Goal: Register for event/course

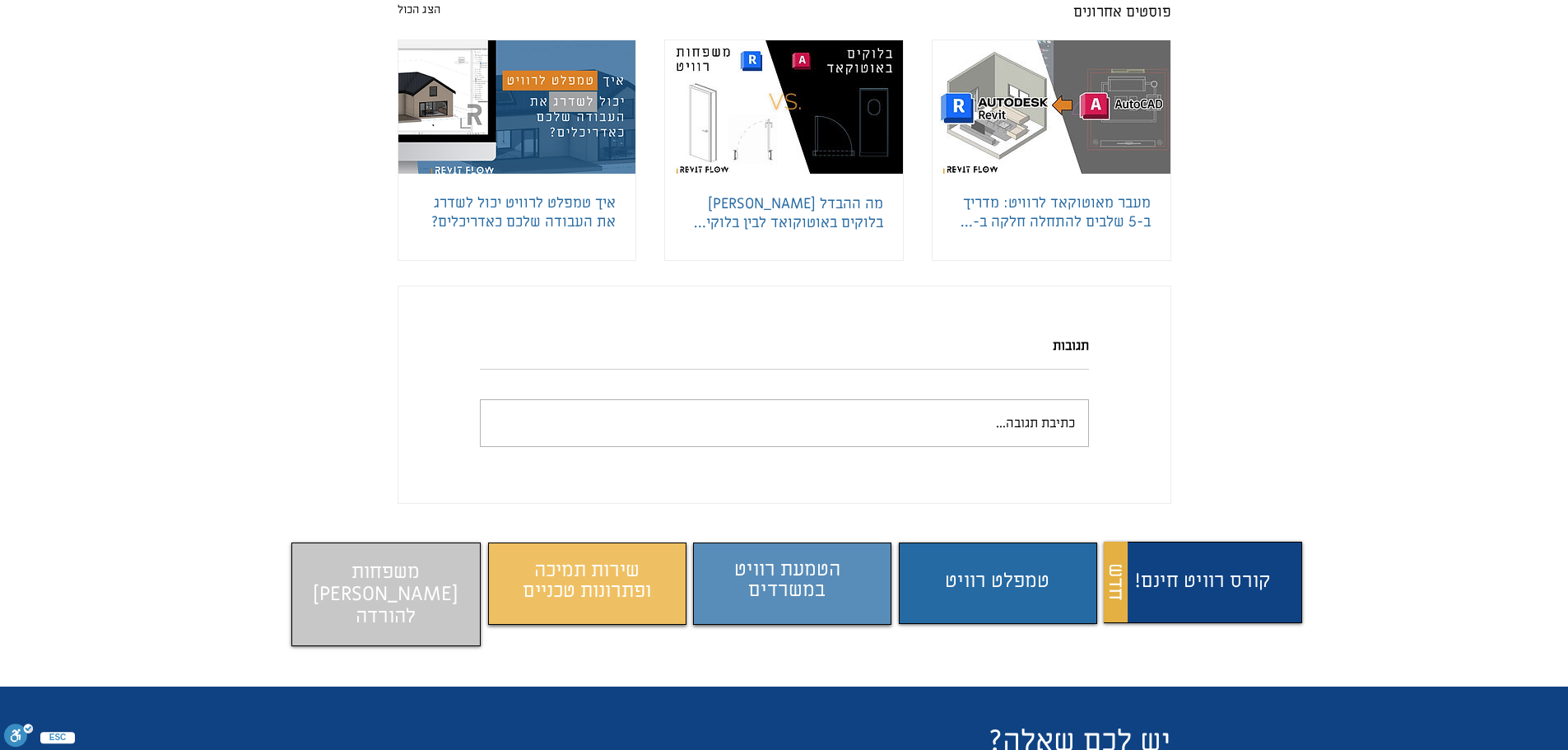
scroll to position [4858, 0]
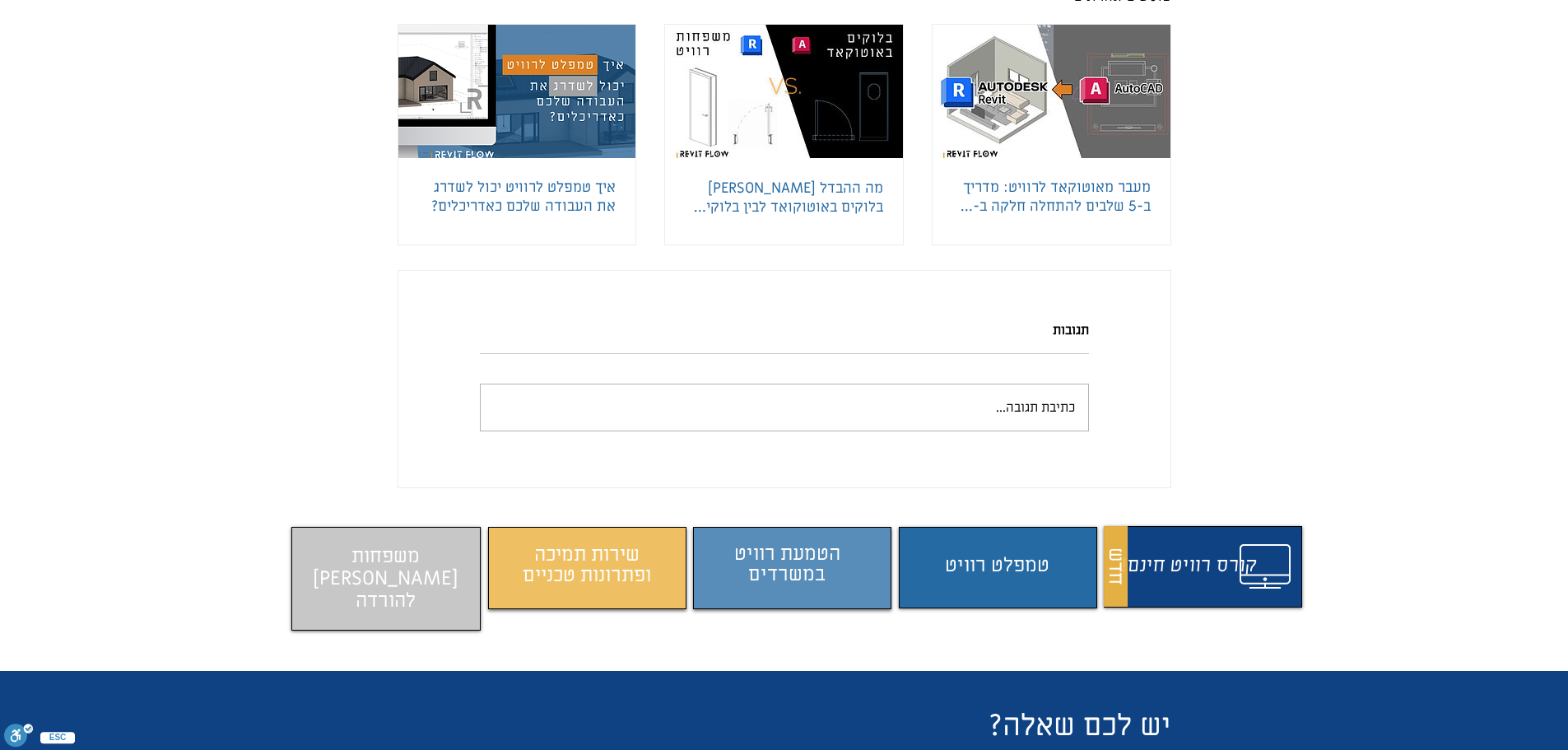
click at [1219, 560] on span "התוכן משתנה כשעוברים עם העכבר" at bounding box center [1201, 567] width 189 height 68
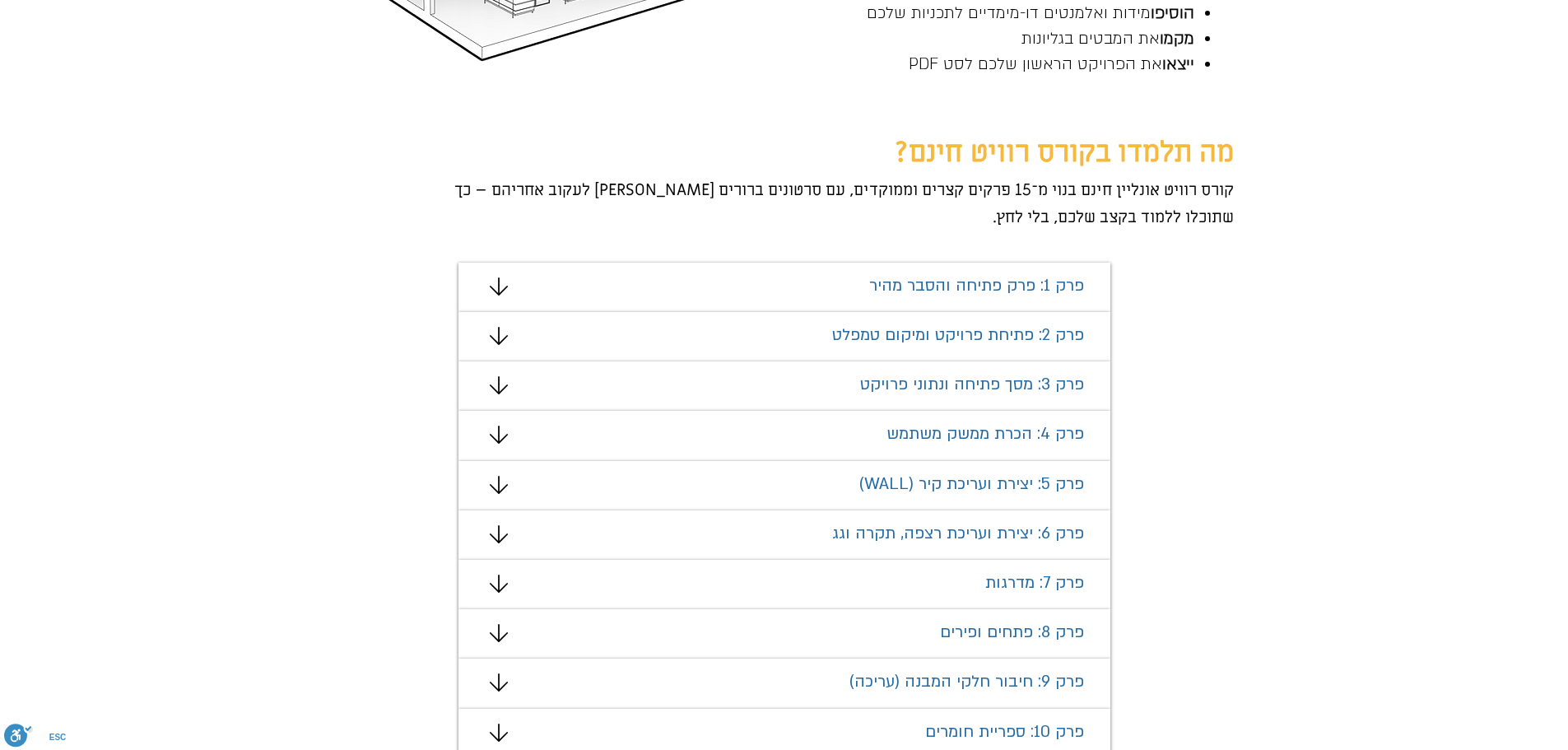
scroll to position [887, 0]
click at [499, 286] on icon "מצגת" at bounding box center [498, 283] width 18 height 18
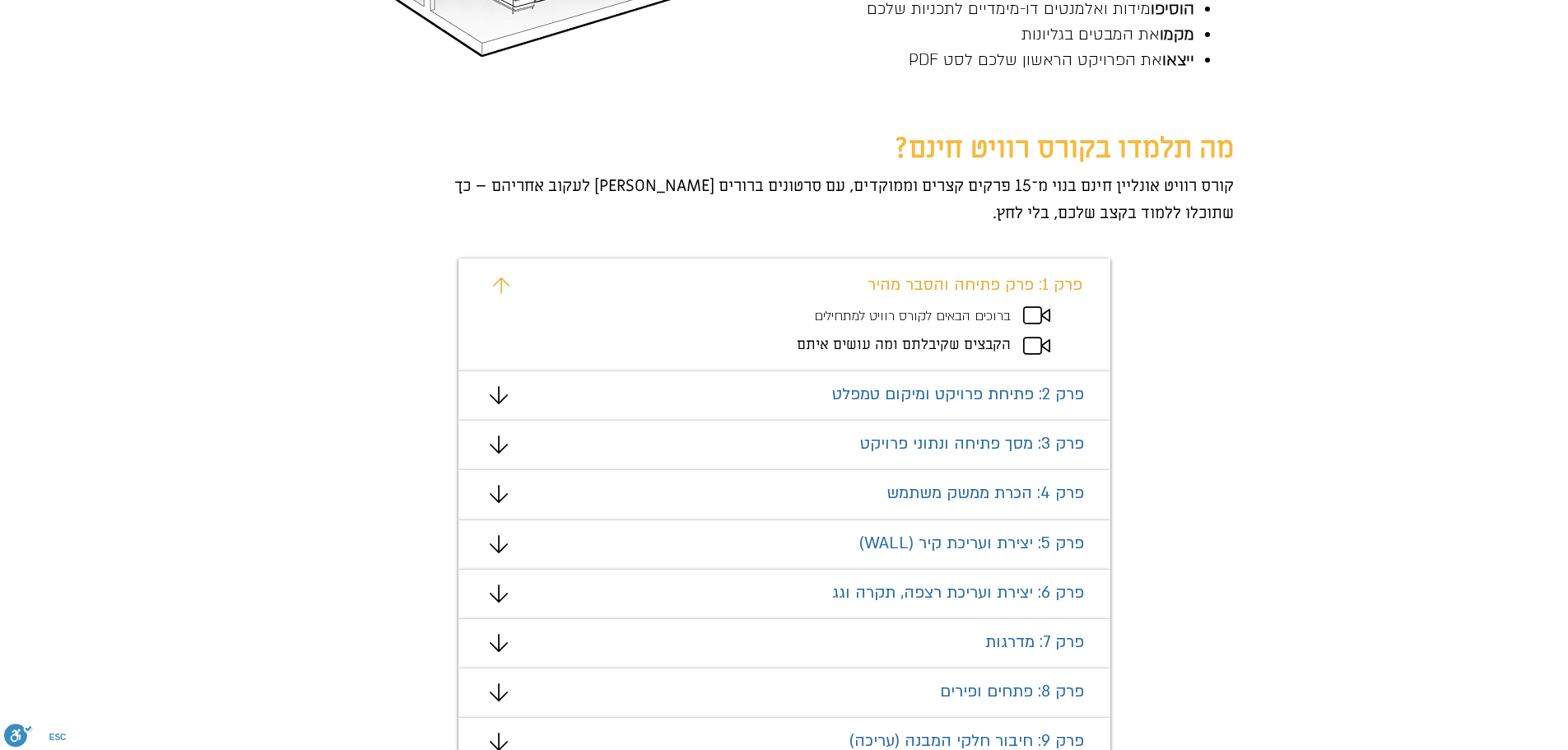
scroll to position [1134, 0]
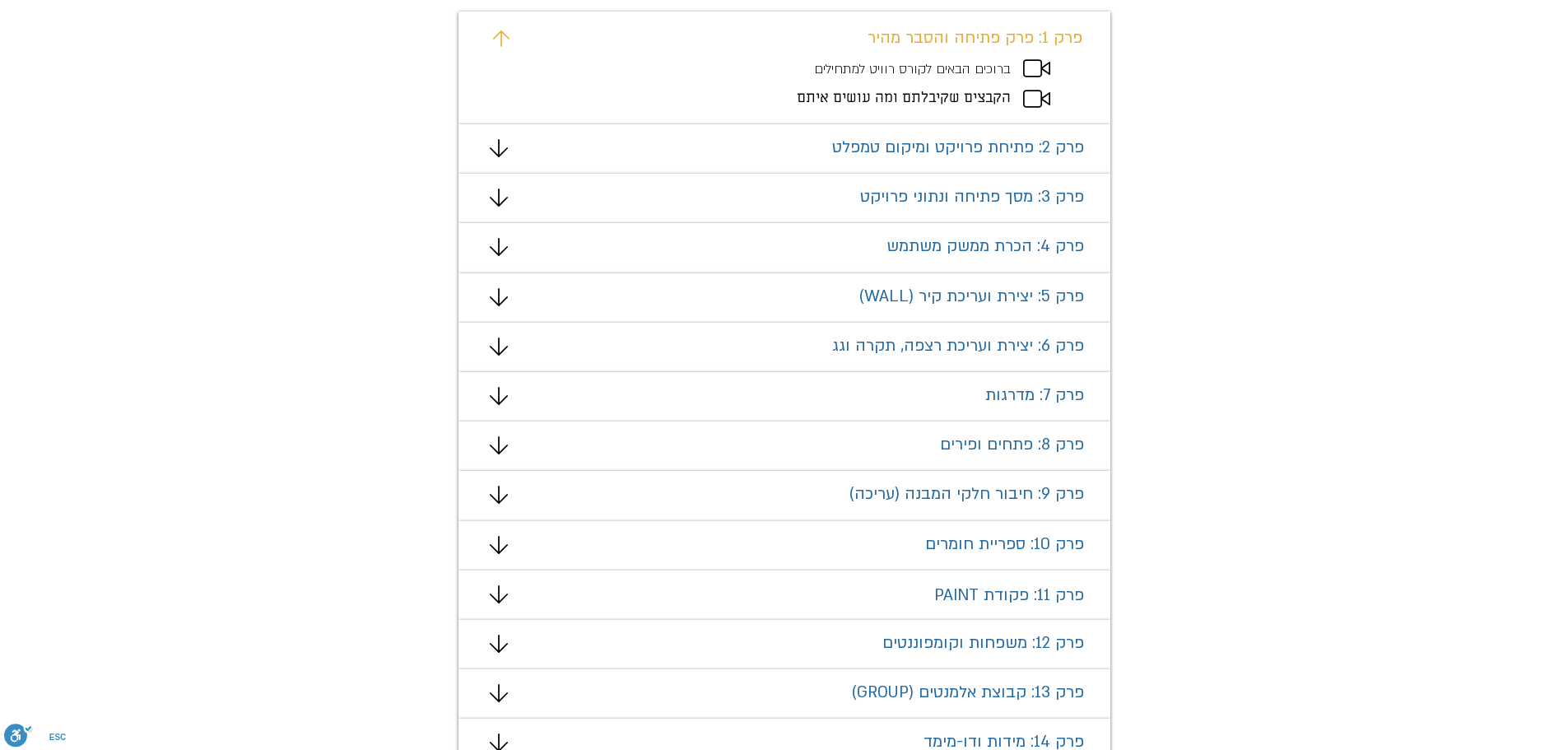
click at [499, 645] on icon "מצגת" at bounding box center [498, 644] width 18 height 18
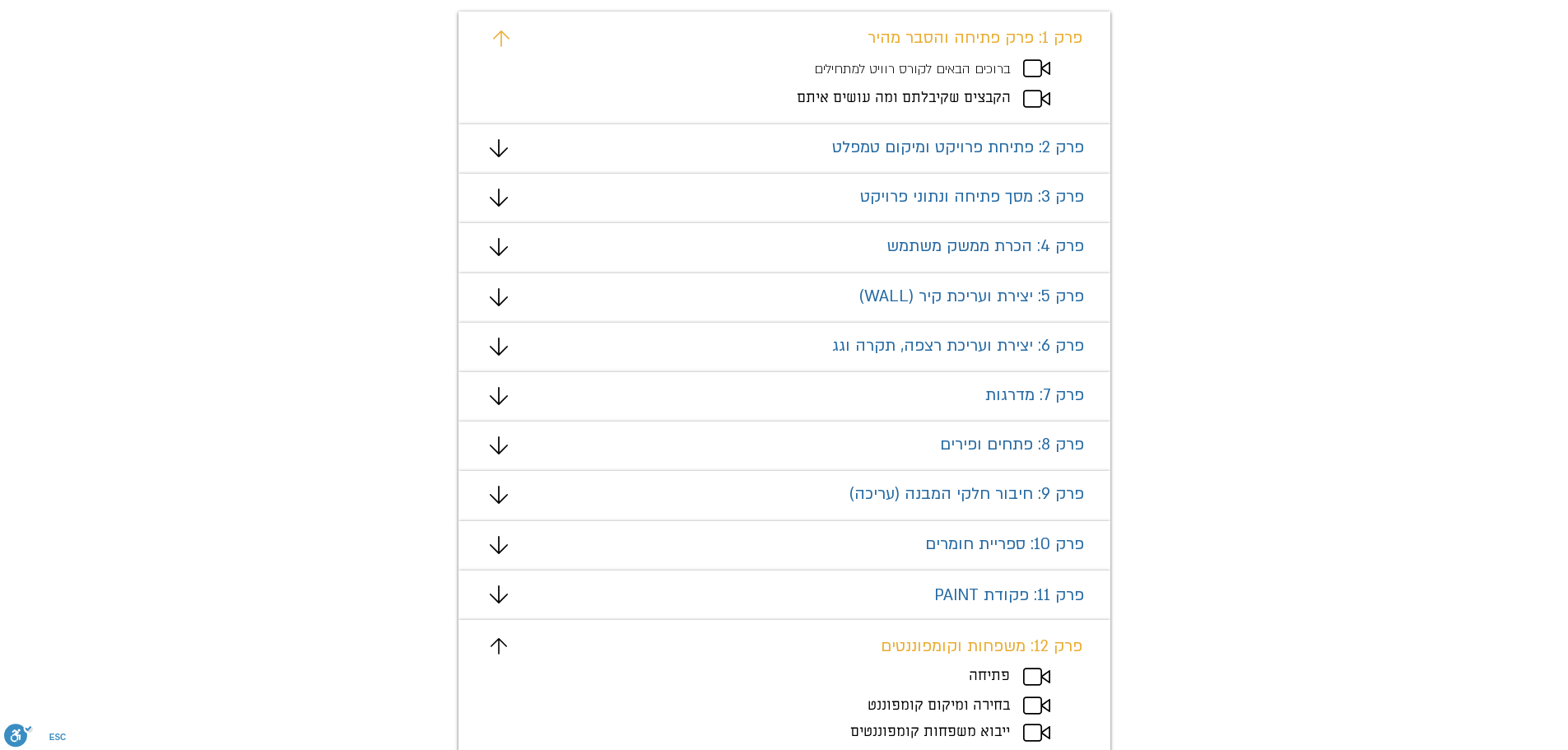
click at [1041, 677] on icon "מצגת" at bounding box center [1037, 677] width 27 height 18
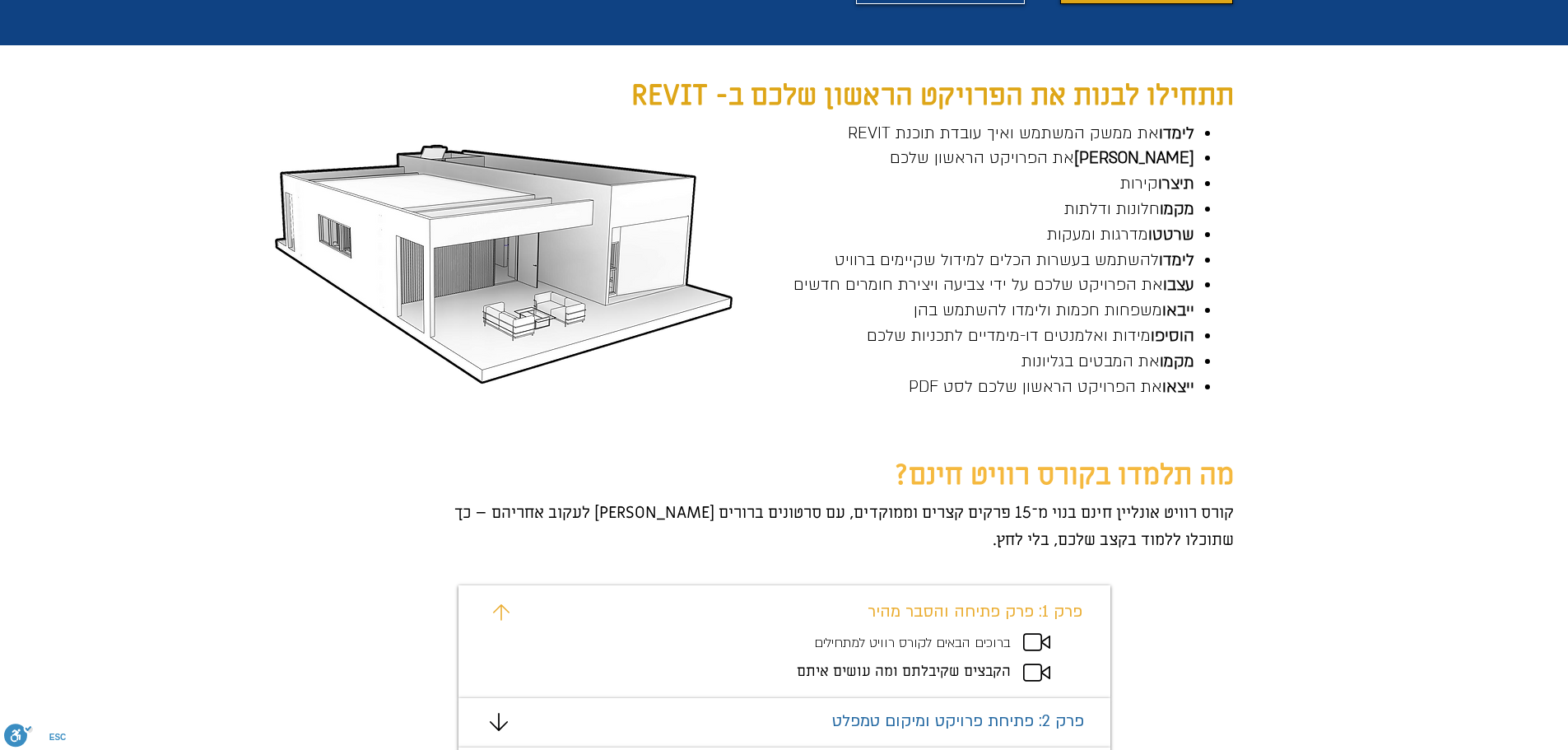
scroll to position [311, 0]
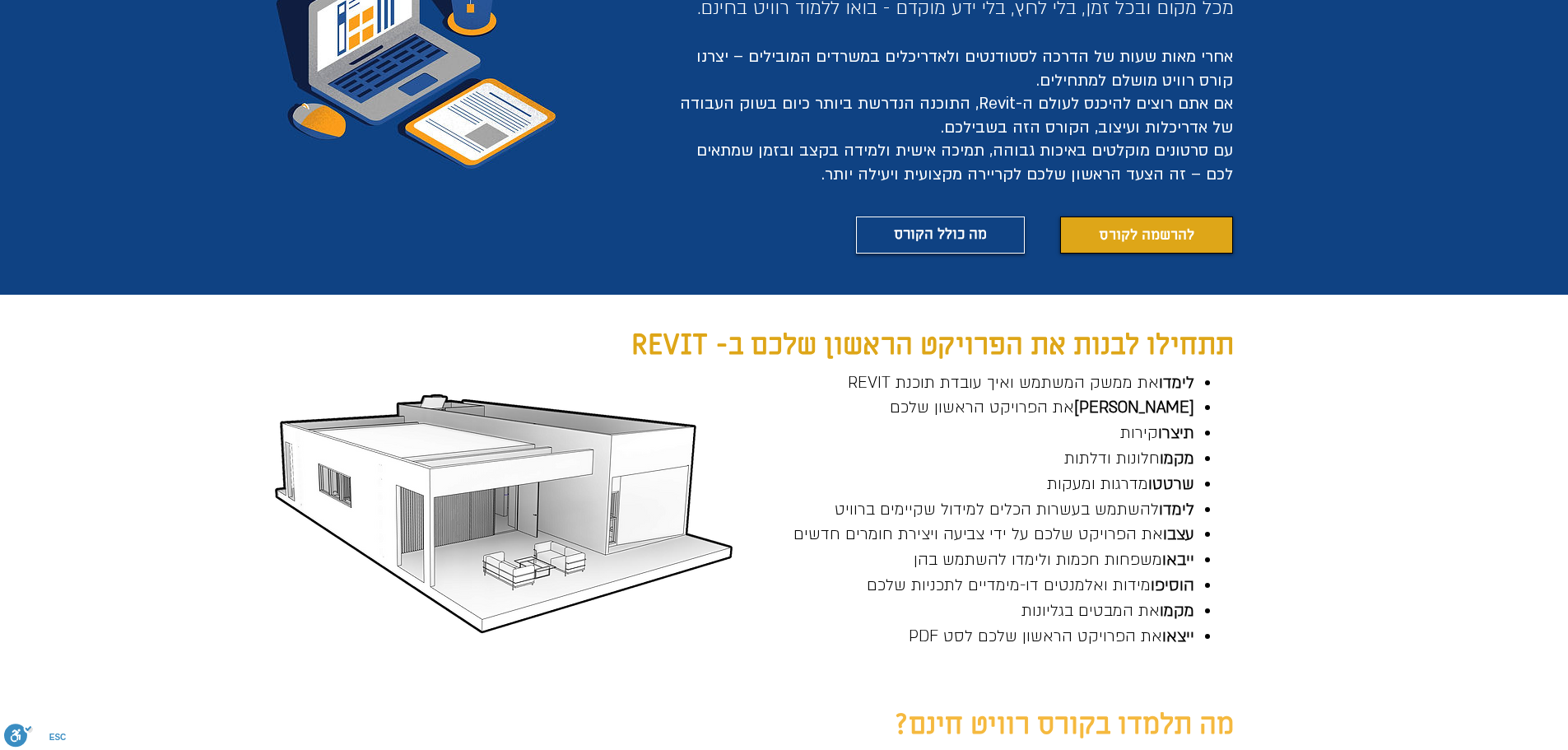
click at [1103, 238] on span "להרשמה לקורס" at bounding box center [1145, 235] width 95 height 21
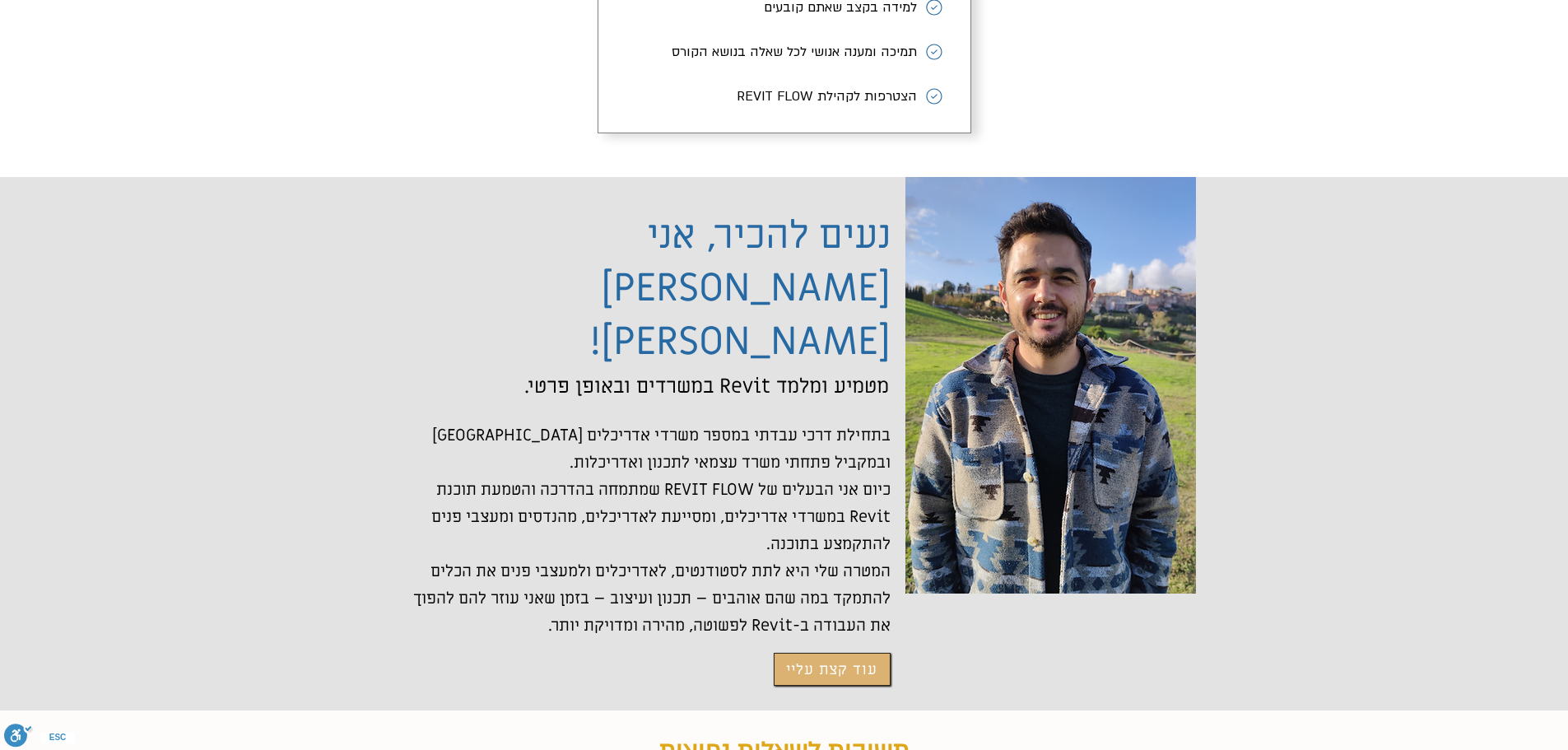
scroll to position [3445, 0]
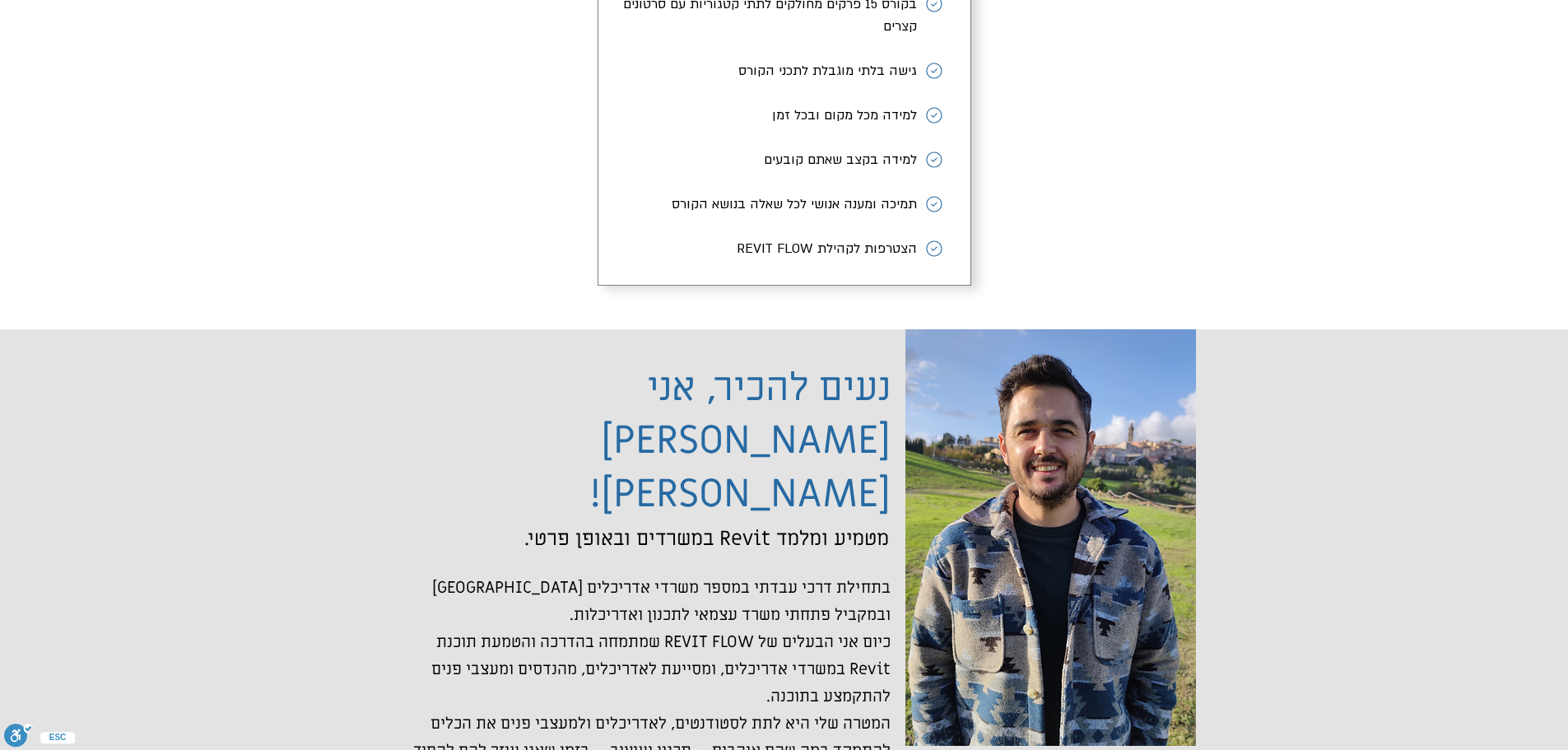
click at [932, 227] on li "תמיכה ומענה אנושי לכל שאלה בנושא הקורס" at bounding box center [784, 205] width 322 height 44
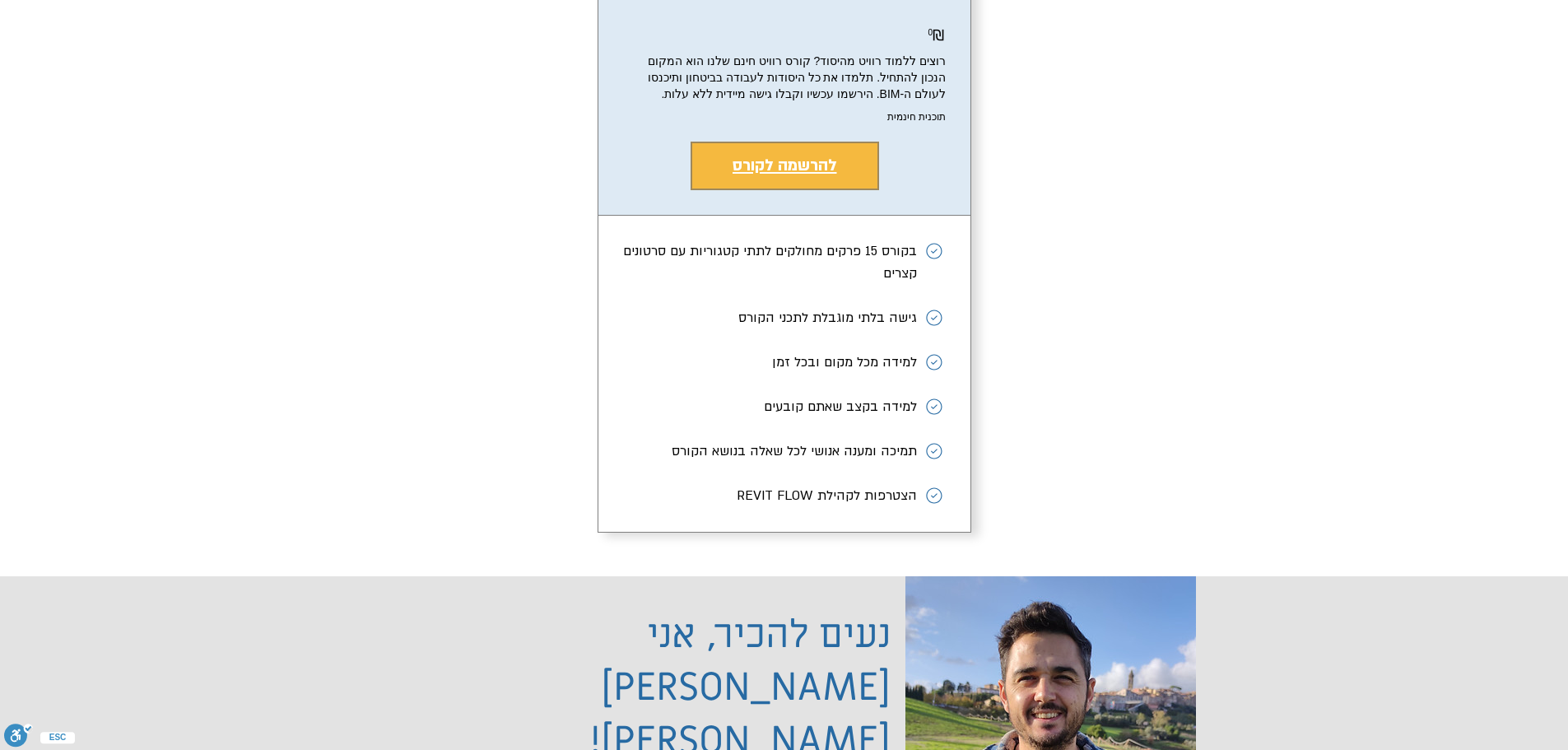
click at [803, 177] on span "להרשמה לקורס" at bounding box center [784, 166] width 104 height 22
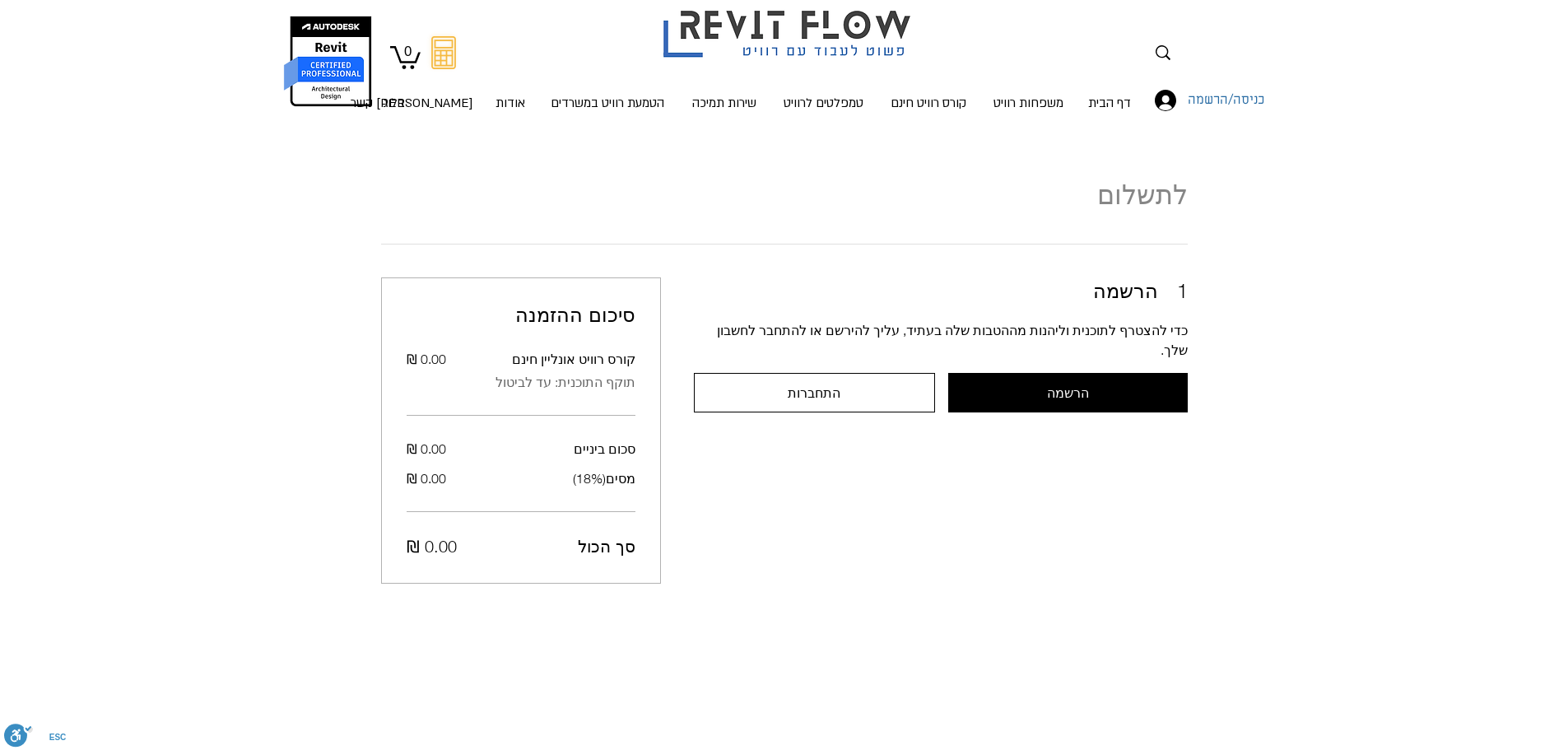
scroll to position [18, 0]
click at [1066, 384] on span "הרשמה" at bounding box center [1067, 391] width 42 height 14
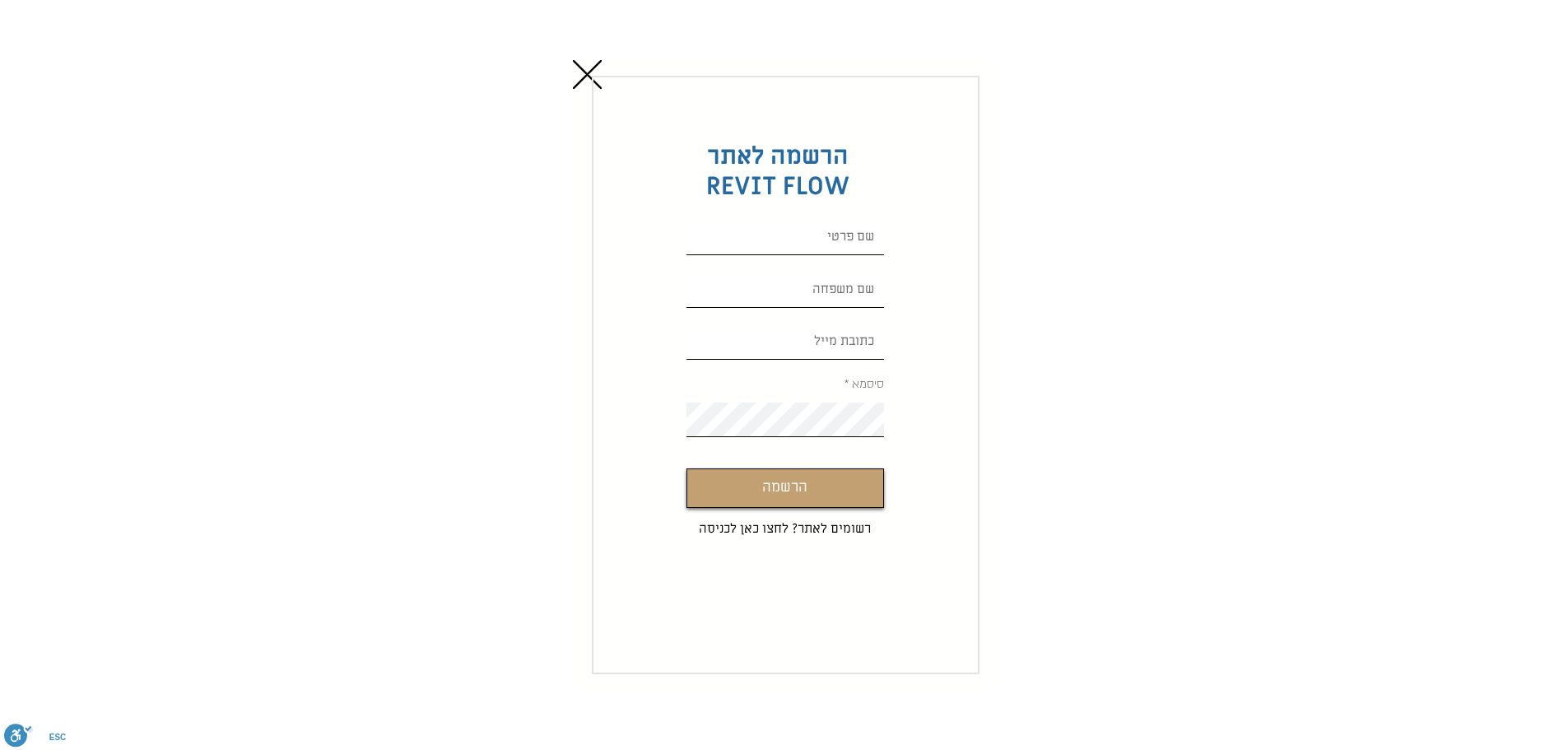
scroll to position [0, 0]
click at [844, 236] on input "Custom Signup" at bounding box center [785, 238] width 197 height 34
type input "[PERSON_NAME]"
type input "[EMAIL_ADDRESS][DOMAIN_NAME]"
click at [866, 282] on input "Custom Signup" at bounding box center [785, 291] width 197 height 34
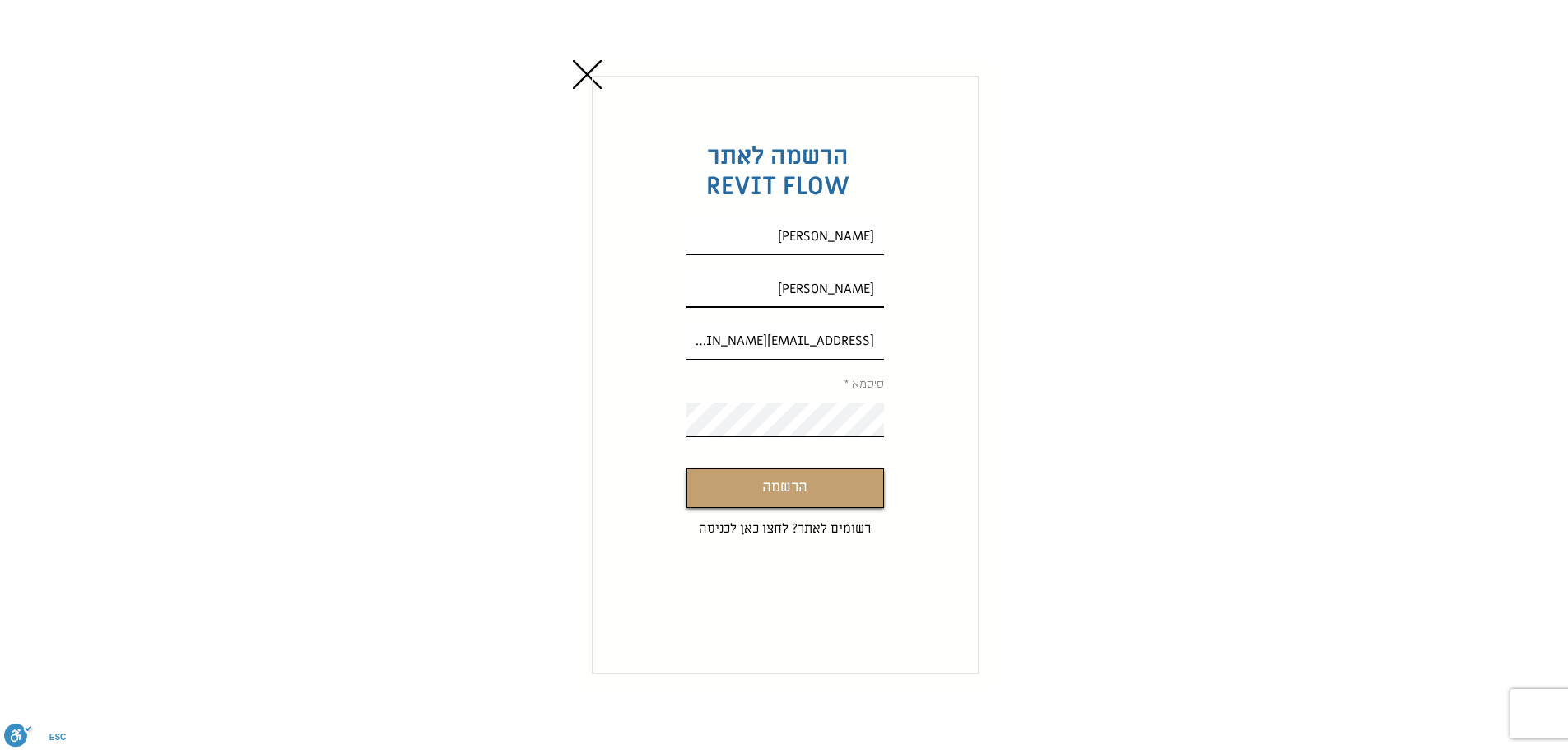
type input "[PERSON_NAME]"
click at [829, 498] on button "הרשמה" at bounding box center [785, 488] width 197 height 40
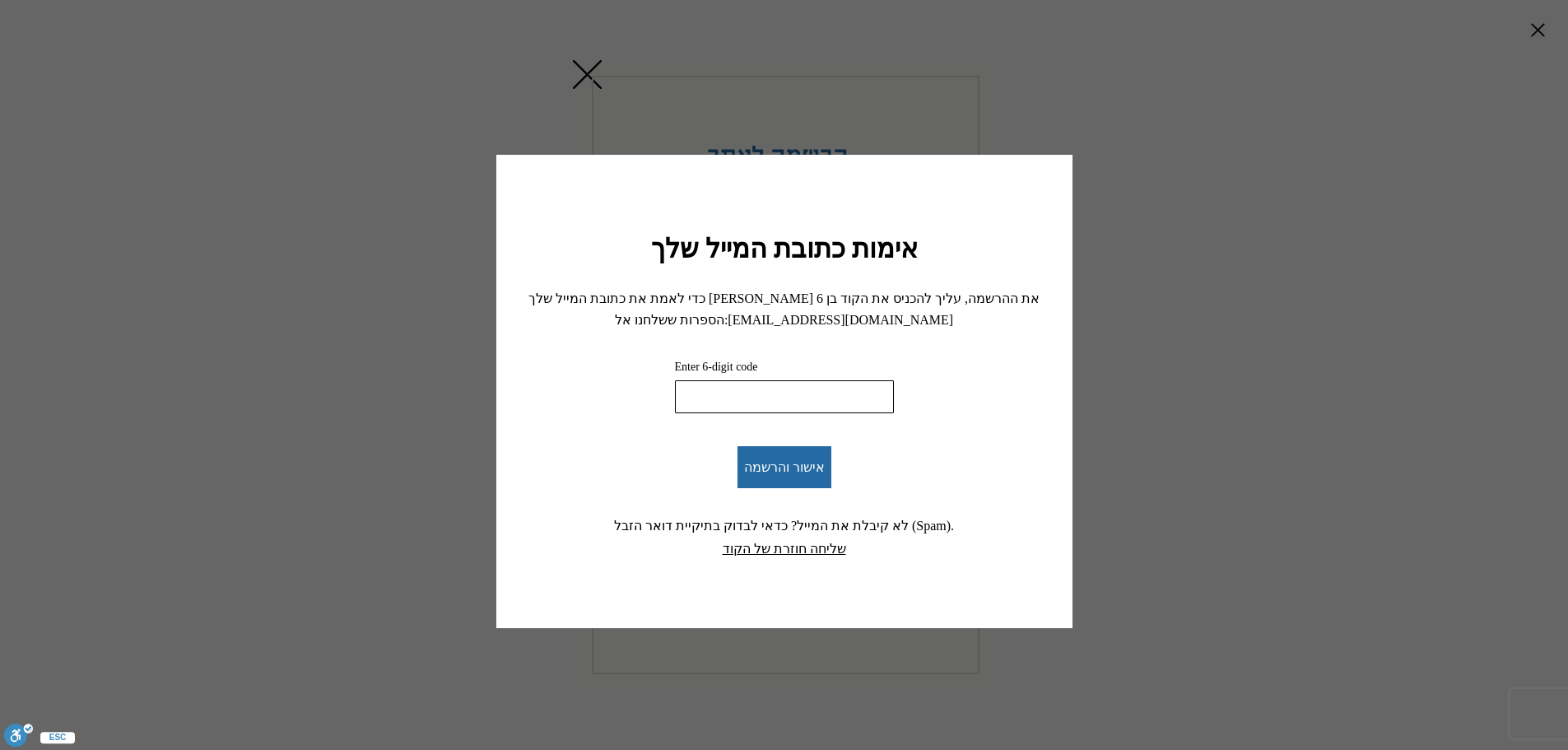
click at [759, 395] on input "Enter 6-digit code" at bounding box center [784, 397] width 219 height 33
paste input "762842"
type input "762842"
click at [779, 465] on span "אישור והרשמה" at bounding box center [784, 466] width 81 height 15
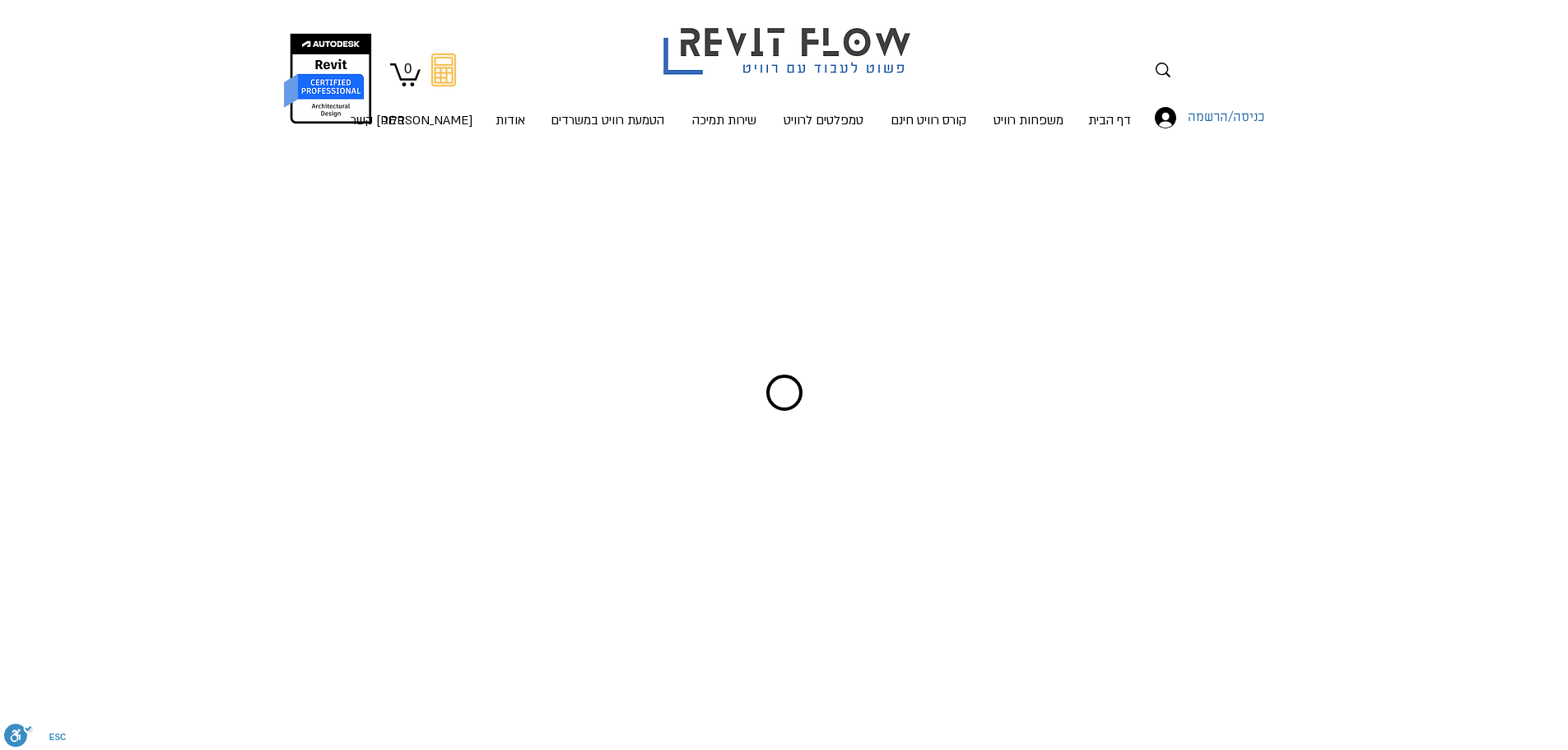
scroll to position [18, 0]
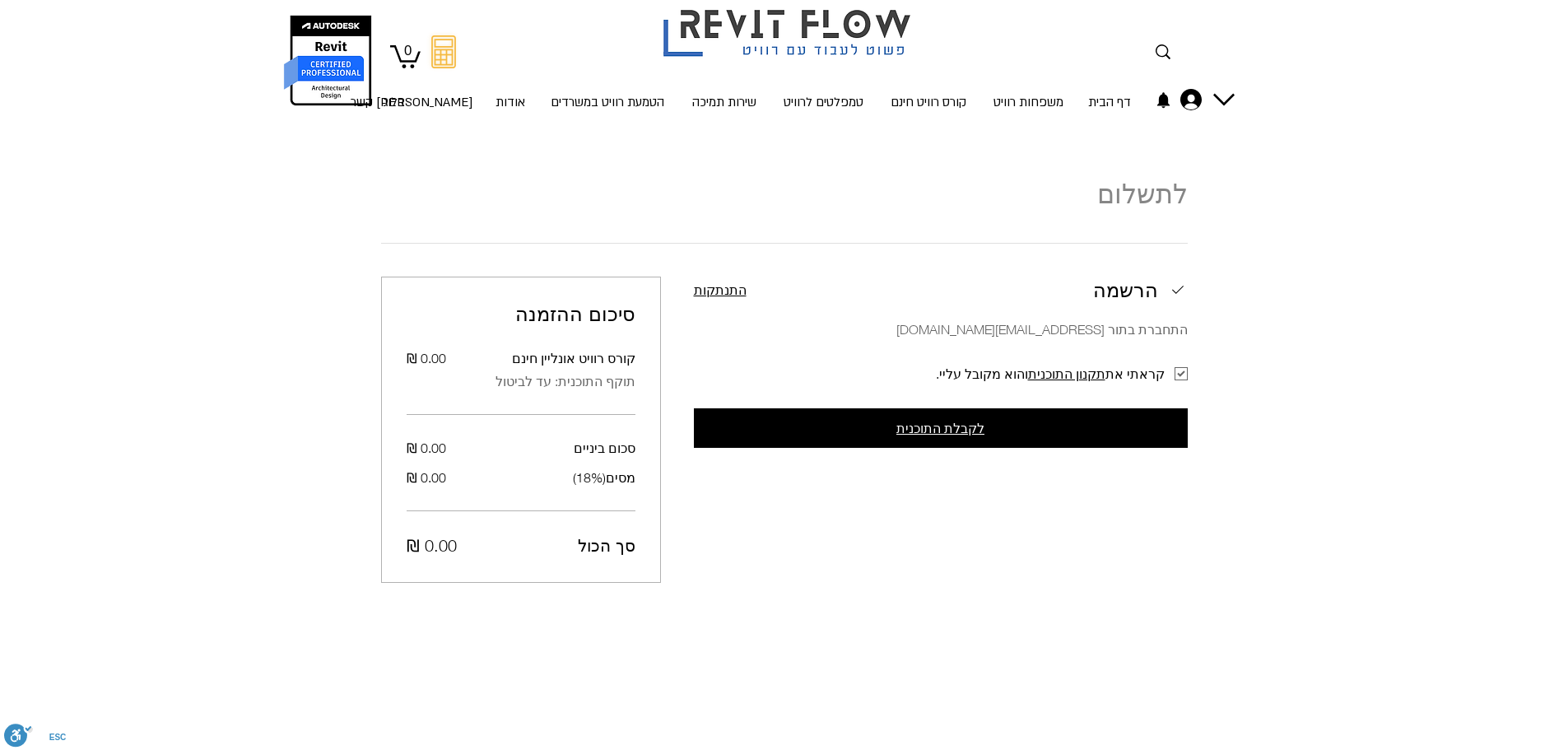
click at [962, 429] on span "לקבלת התוכנית" at bounding box center [940, 428] width 88 height 14
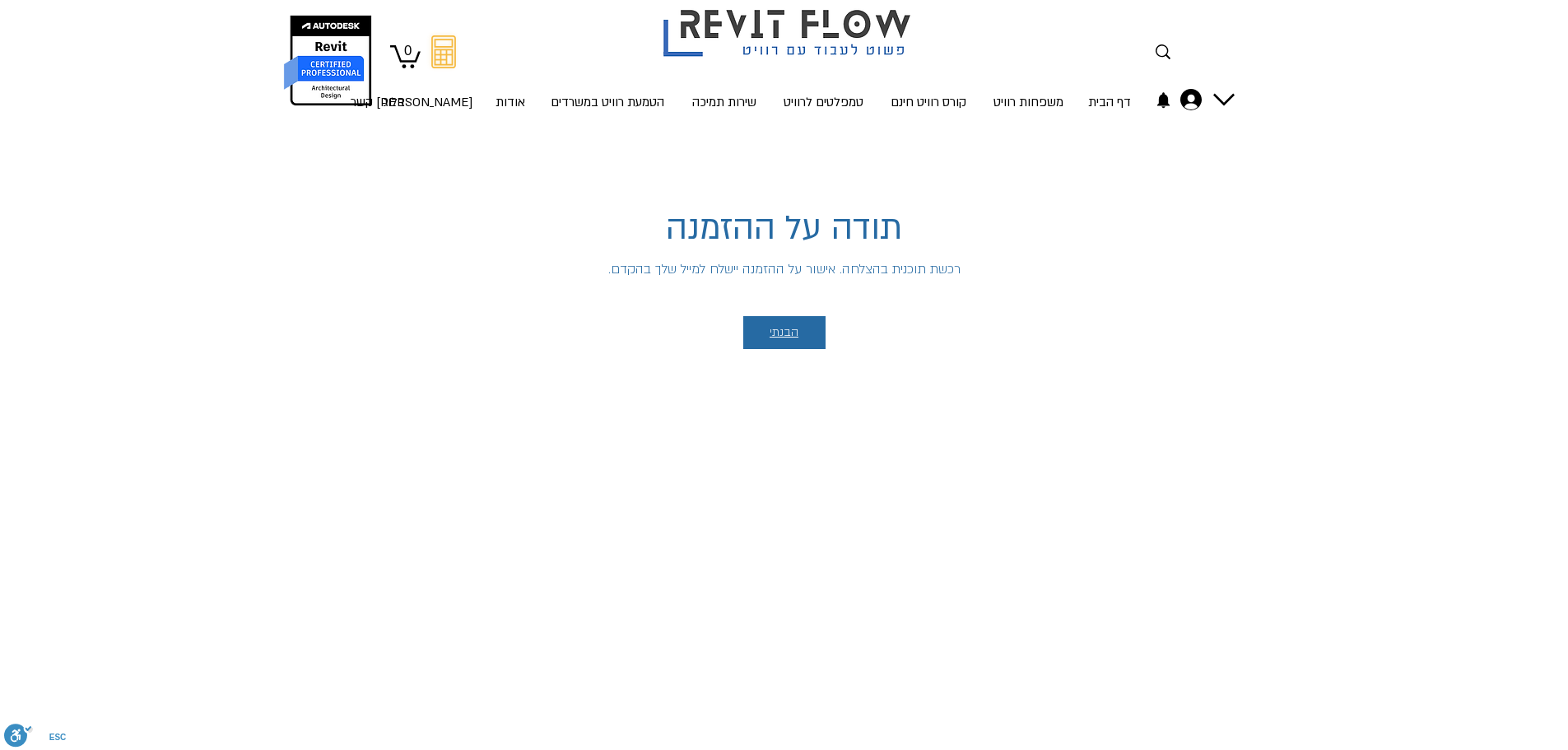
click at [791, 339] on span "הבנתי" at bounding box center [784, 332] width 29 height 14
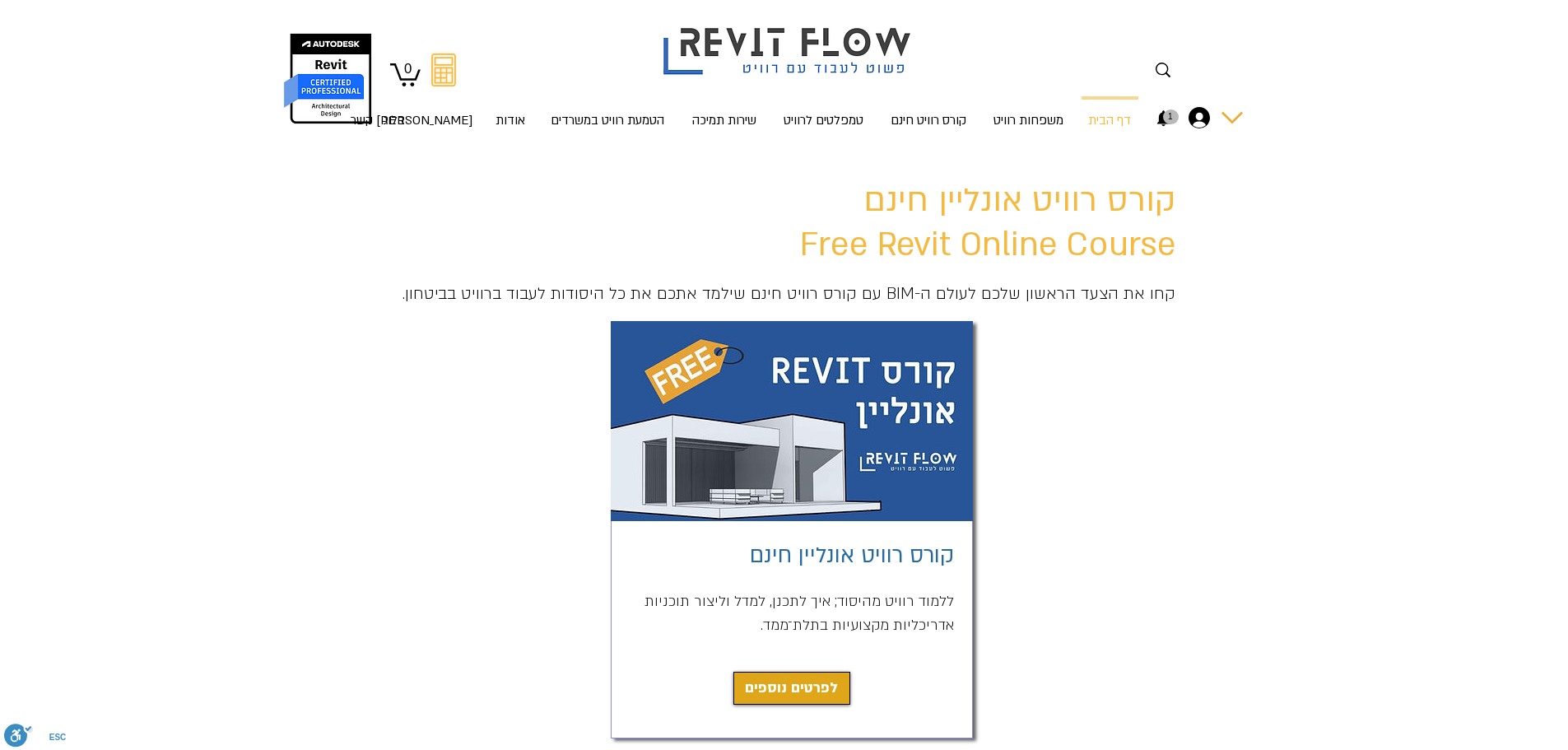
click at [1201, 118] on icon "החשבון של mcstudio4@gmail.com" at bounding box center [1200, 118] width 22 height 22
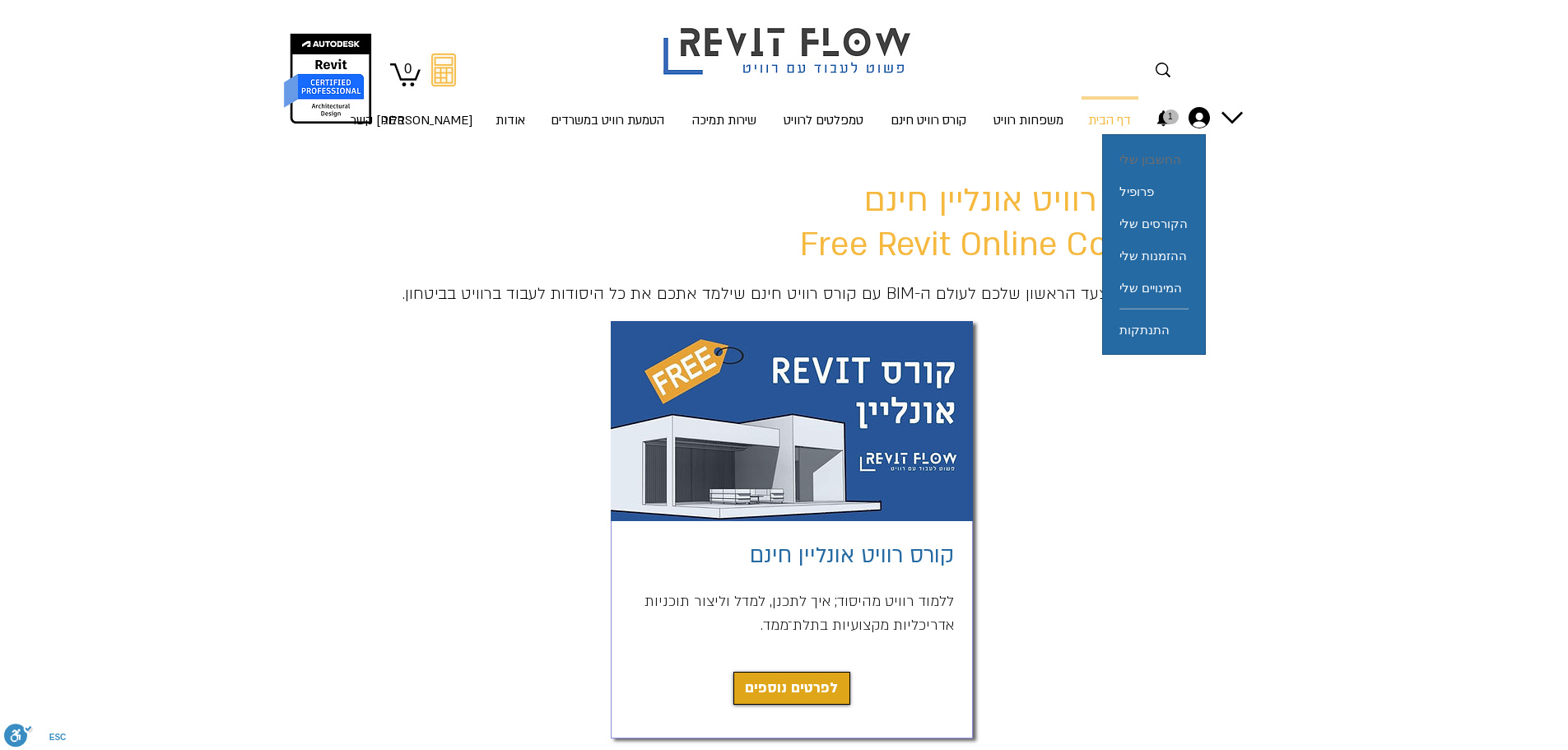
click at [1181, 158] on span "החשבון שלי" at bounding box center [1150, 159] width 62 height 32
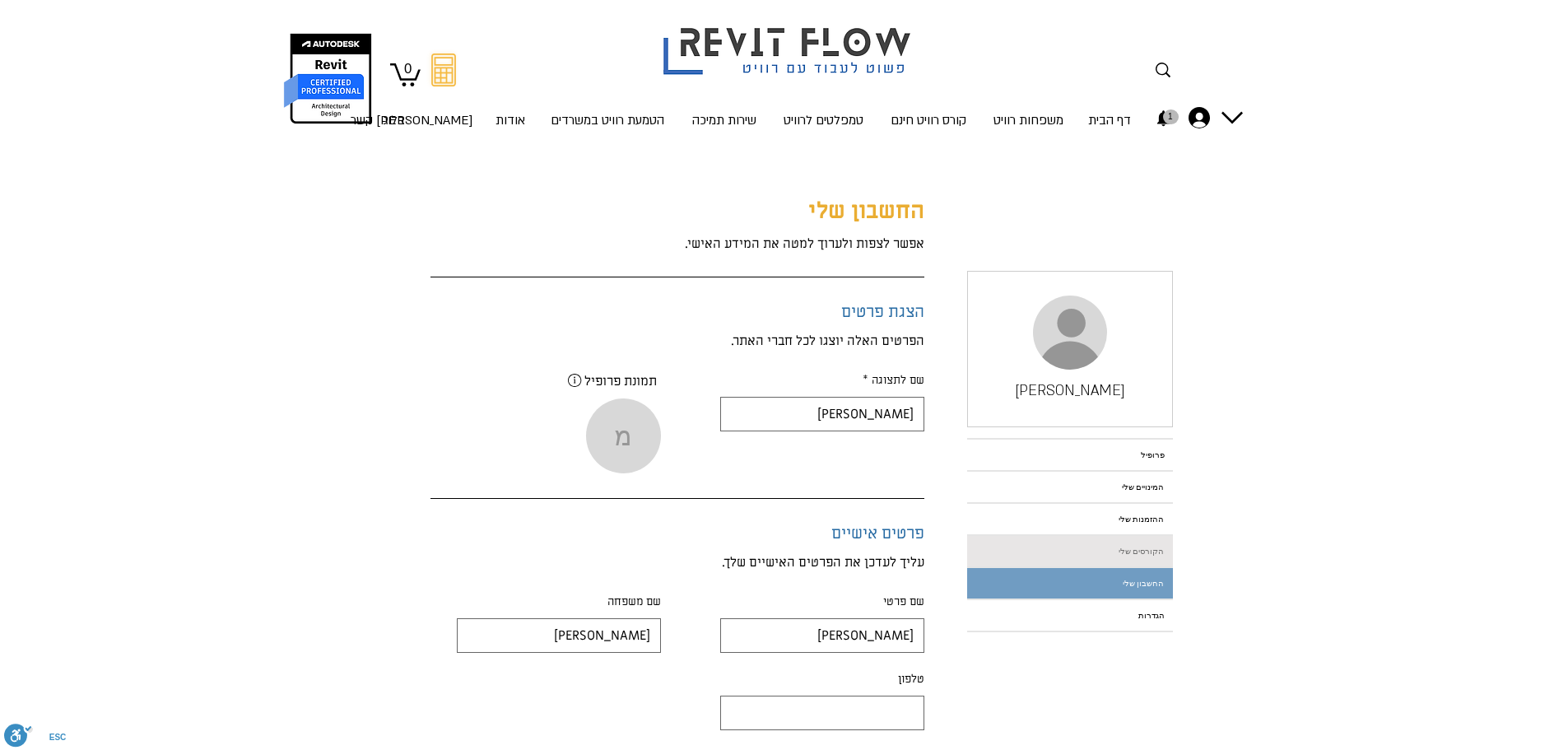
click at [1137, 549] on link "הקורסים שלי" at bounding box center [1069, 552] width 206 height 31
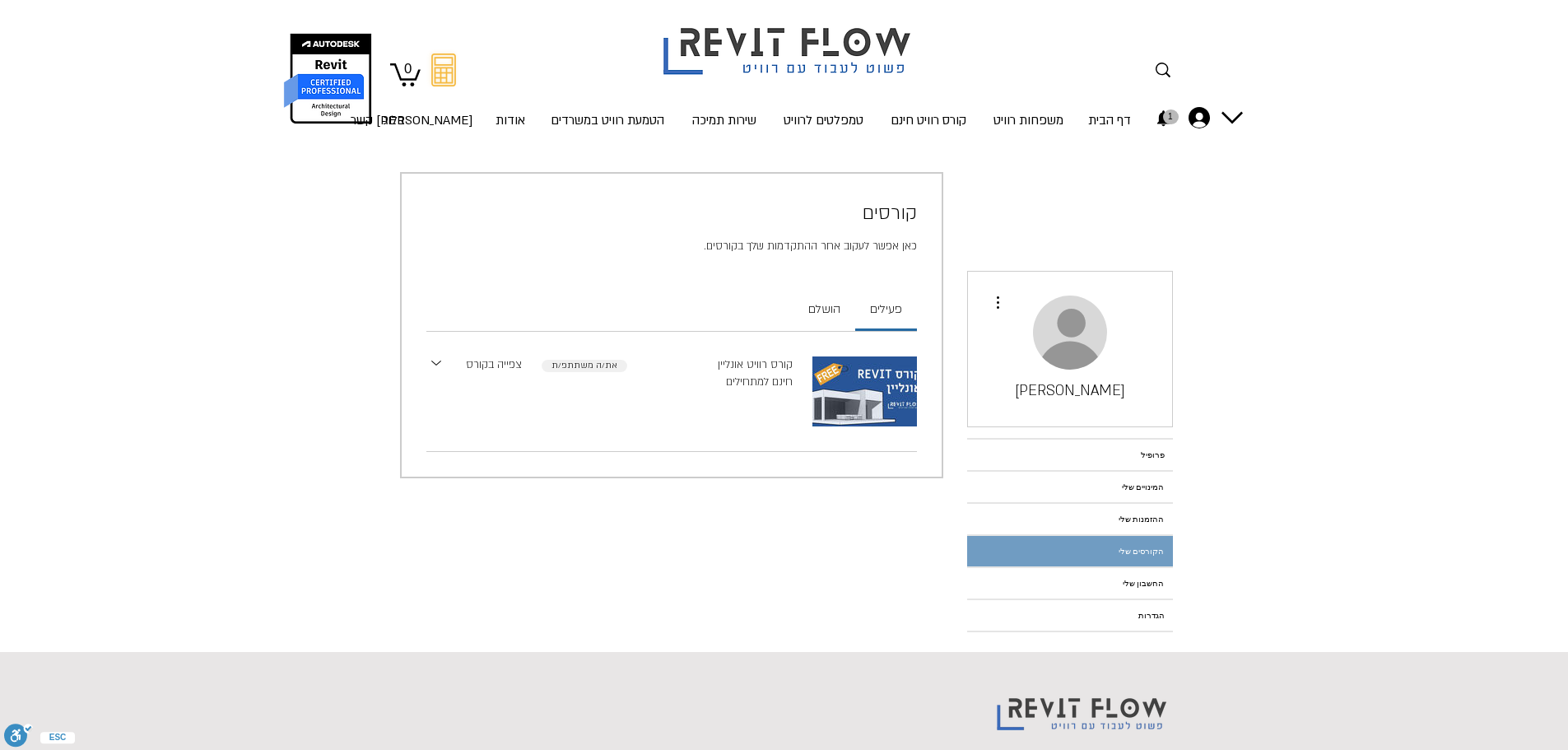
click at [510, 362] on link "צפייה בקורס" at bounding box center [493, 365] width 56 height 17
